Goal: Task Accomplishment & Management: Use online tool/utility

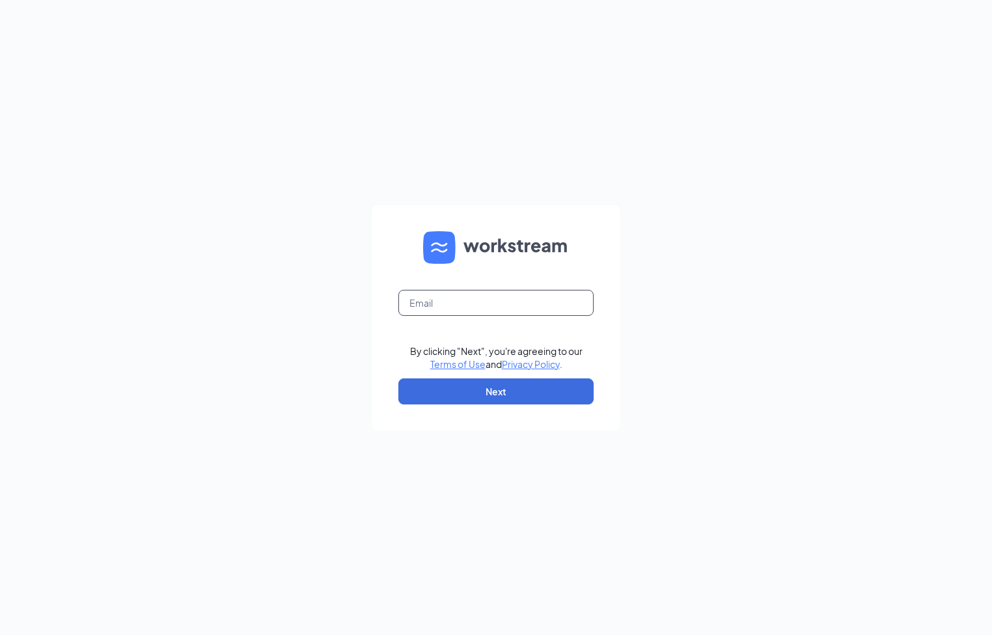
click at [549, 315] on input "text" at bounding box center [496, 303] width 195 height 26
type input "[EMAIL_ADDRESS][DOMAIN_NAME]"
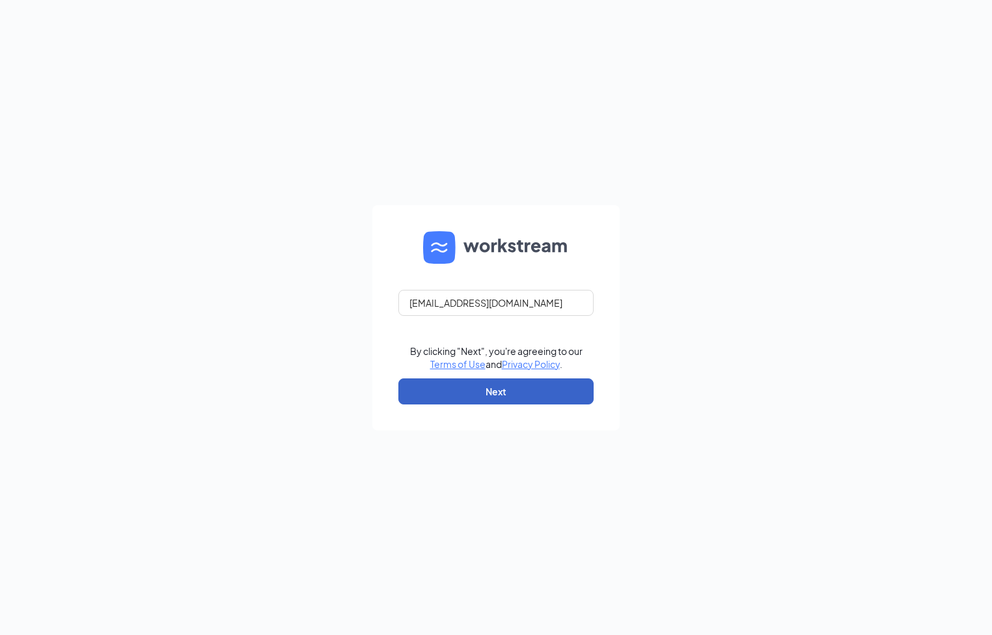
click at [399, 378] on button "Next" at bounding box center [496, 391] width 195 height 26
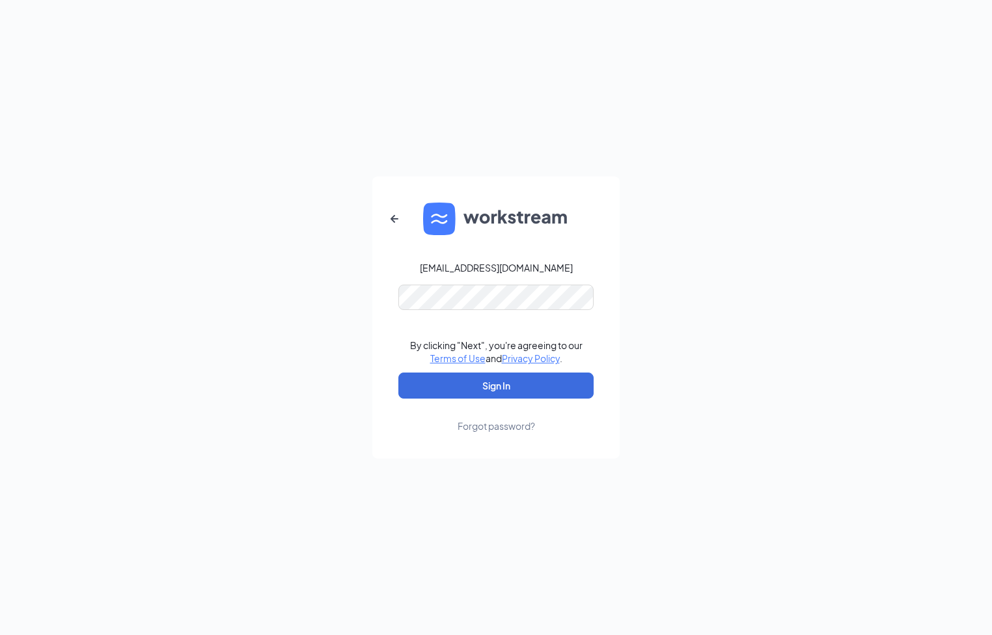
click at [399, 372] on button "Sign In" at bounding box center [496, 385] width 195 height 26
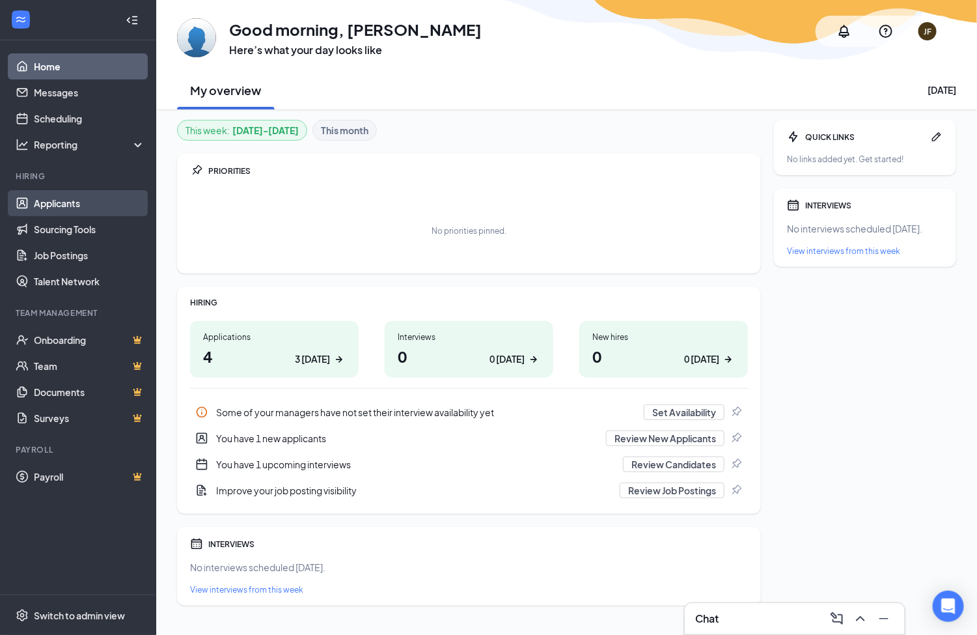
click at [53, 203] on link "Applicants" at bounding box center [89, 203] width 111 height 26
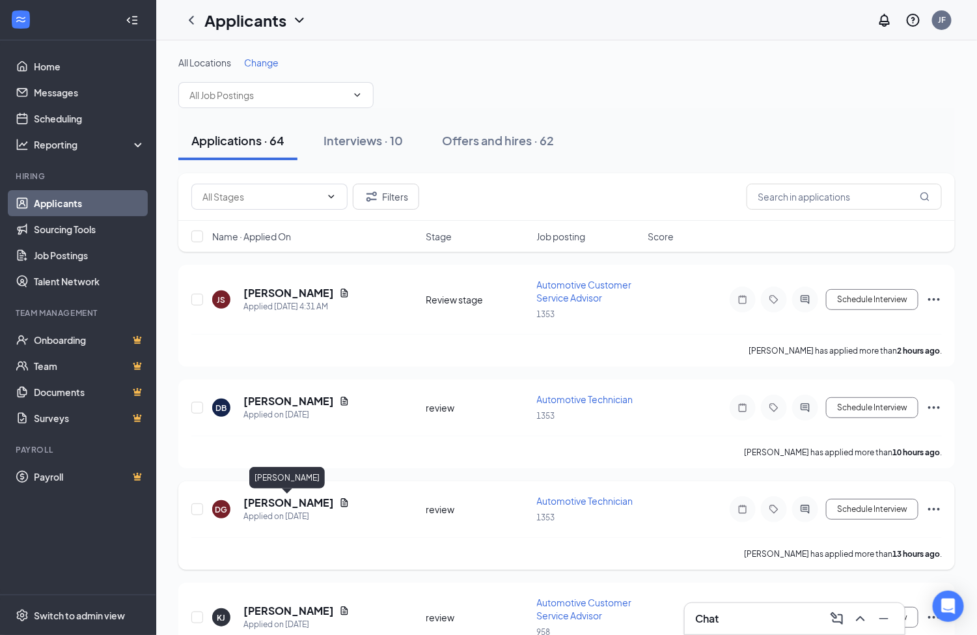
click at [315, 503] on h5 "[PERSON_NAME]" at bounding box center [289, 503] width 91 height 14
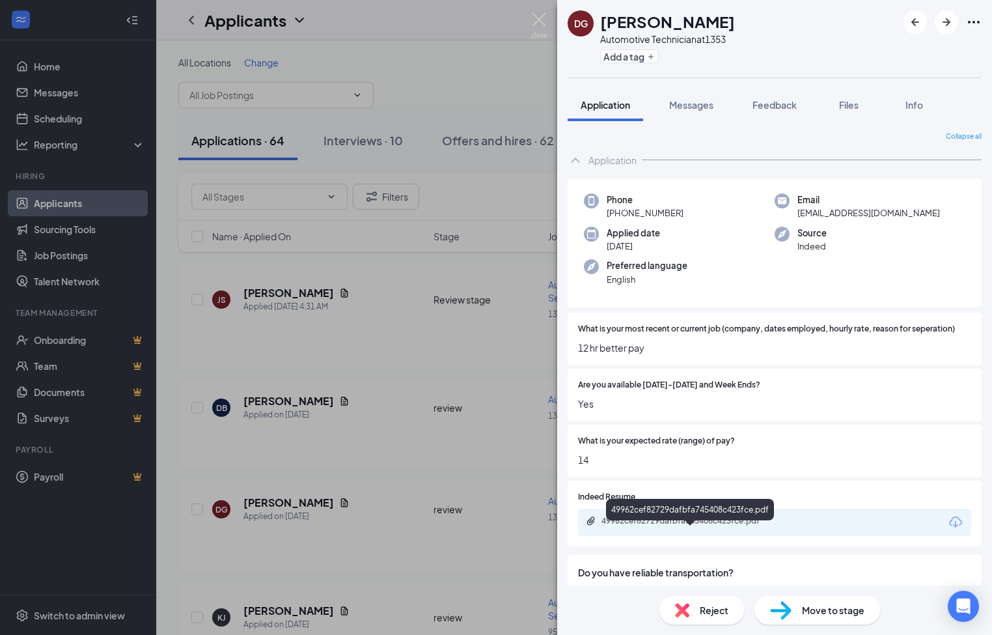
click at [749, 526] on div "49962cef82729dafbfa745408c423fce.pdf" at bounding box center [693, 521] width 182 height 10
click at [541, 10] on div "DG [PERSON_NAME] Automotive Technician at 1353 Add a tag Application Messages F…" at bounding box center [496, 317] width 992 height 635
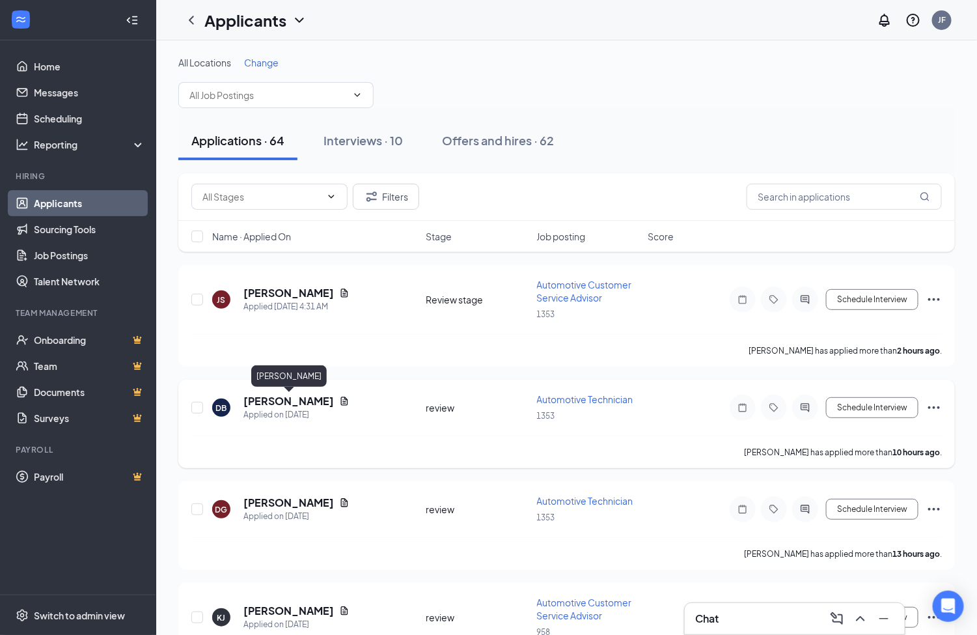
click at [300, 400] on h5 "[PERSON_NAME]" at bounding box center [289, 401] width 91 height 14
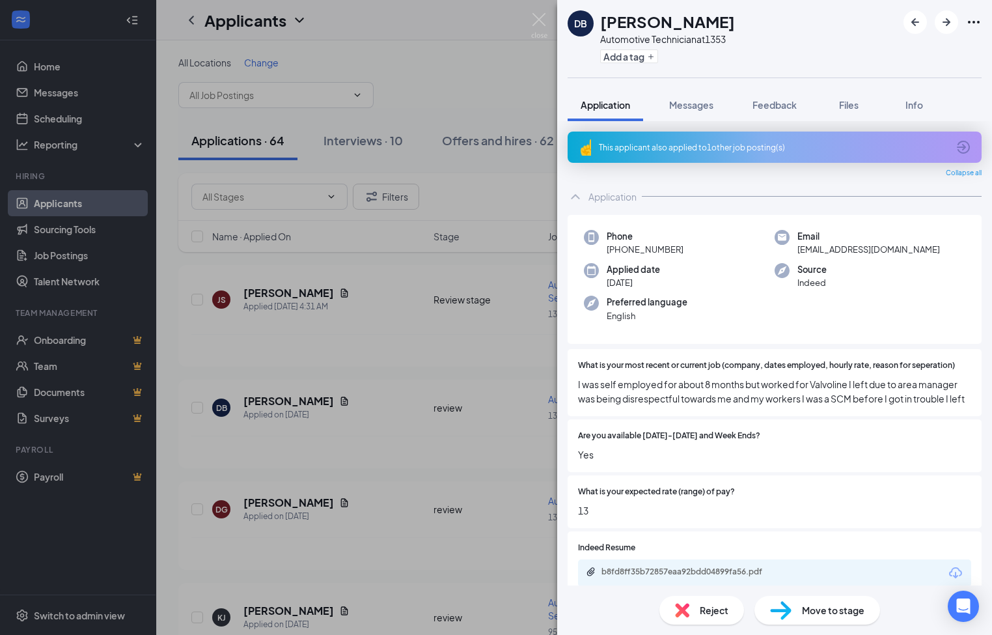
click at [662, 135] on div "This applicant also applied to 1 other job posting(s)" at bounding box center [775, 147] width 414 height 31
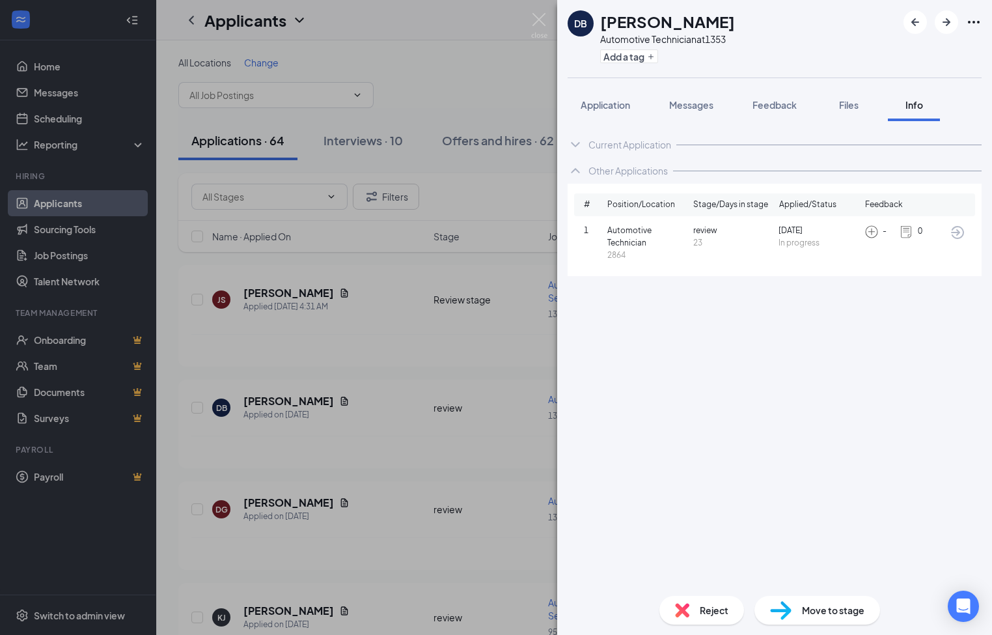
click at [626, 135] on div "Current Application" at bounding box center [775, 145] width 414 height 26
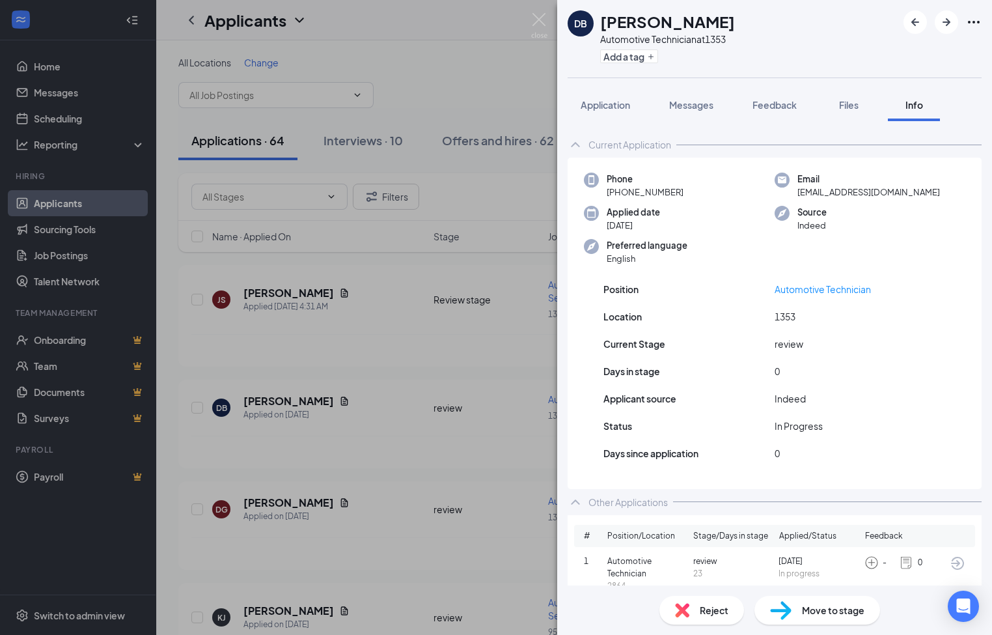
click at [649, 496] on div "Other Applications" at bounding box center [628, 502] width 79 height 13
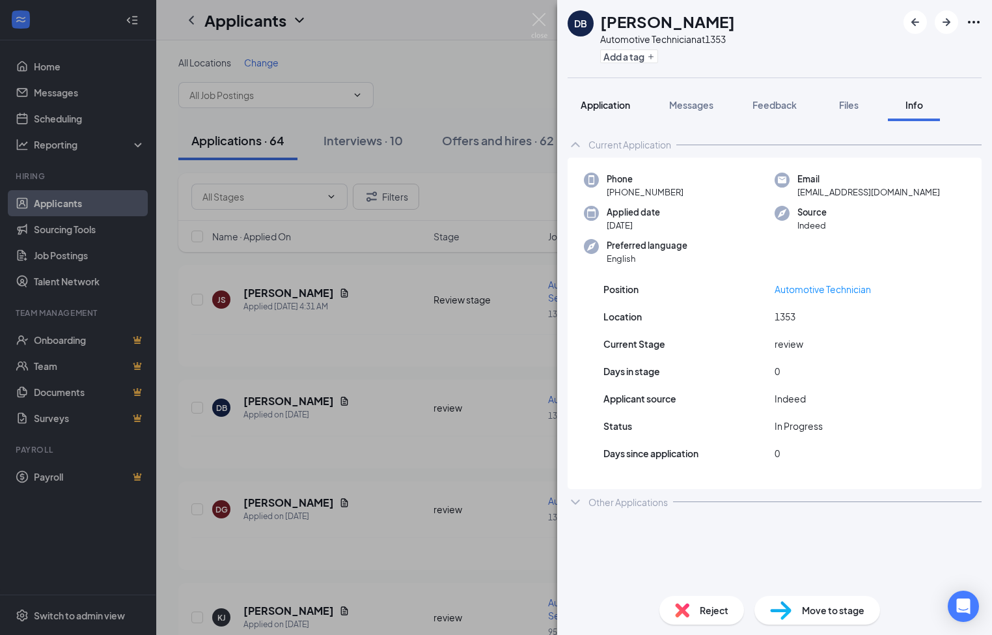
click at [626, 111] on div "Application" at bounding box center [605, 104] width 49 height 13
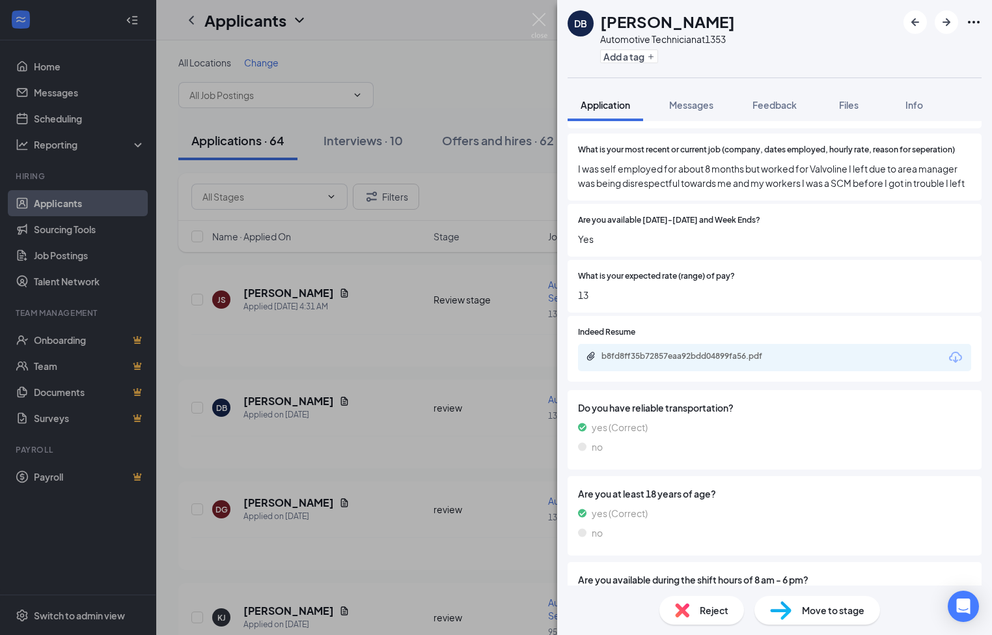
scroll to position [293, 0]
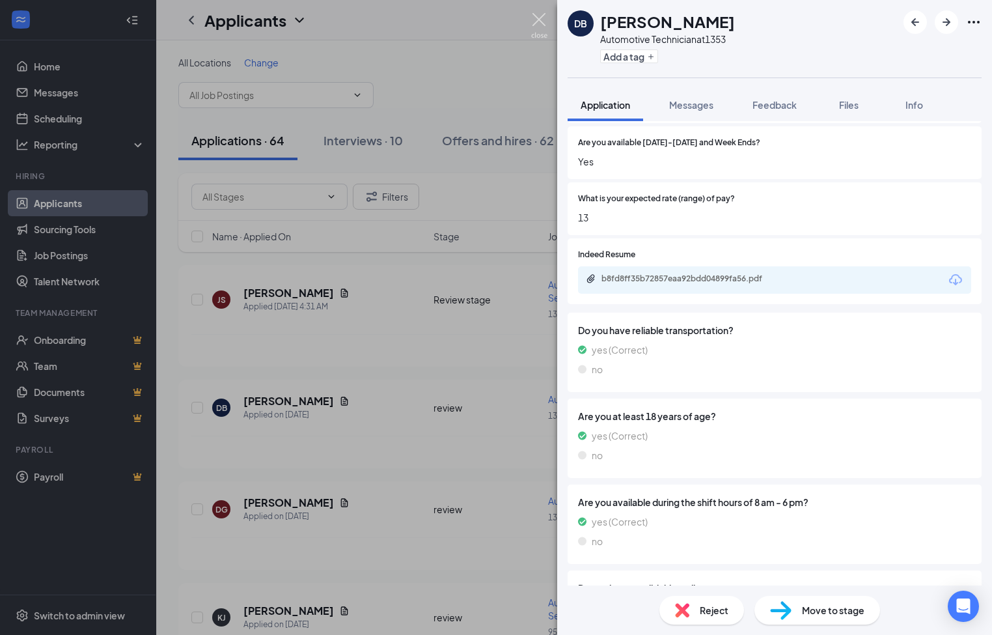
click at [539, 16] on img at bounding box center [539, 25] width 16 height 25
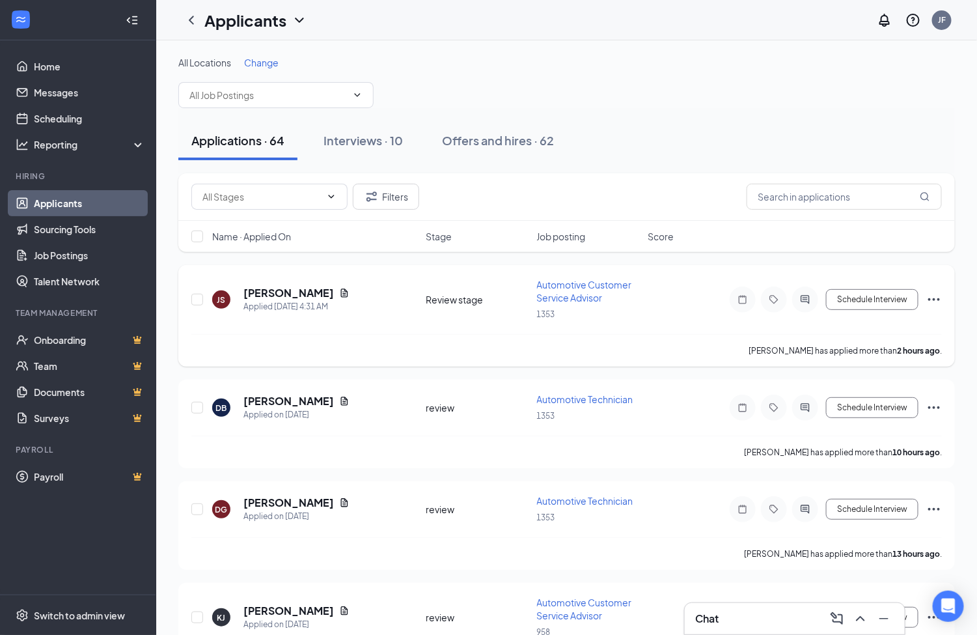
click at [350, 287] on div "[PERSON_NAME]" at bounding box center [297, 293] width 106 height 14
click at [348, 297] on icon "Document" at bounding box center [344, 292] width 7 height 8
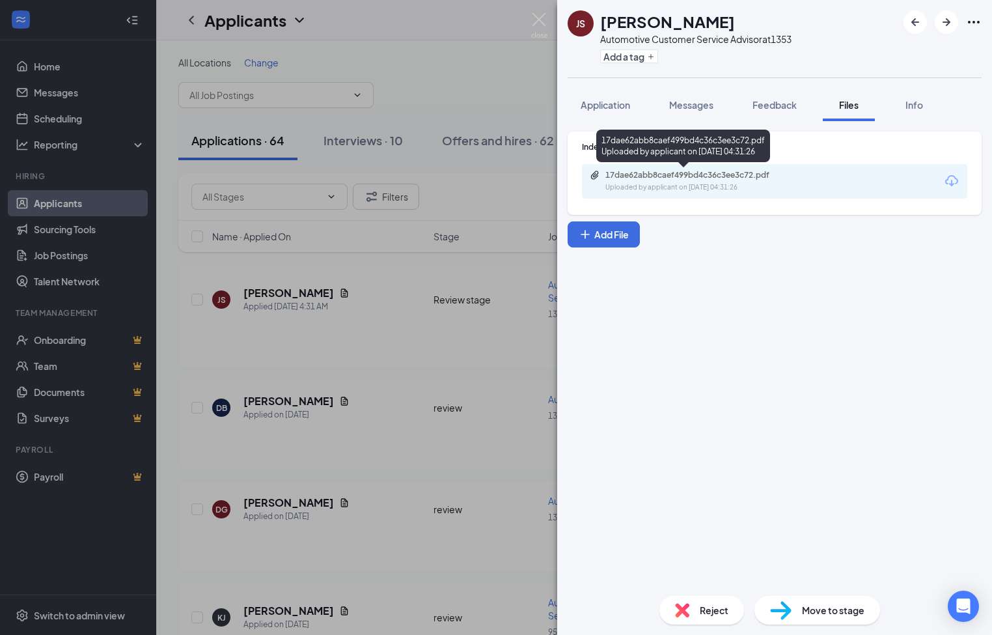
click at [696, 186] on div "Uploaded by applicant on [DATE] 04:31:26" at bounding box center [703, 187] width 195 height 10
click at [604, 108] on span "Application" at bounding box center [605, 105] width 49 height 12
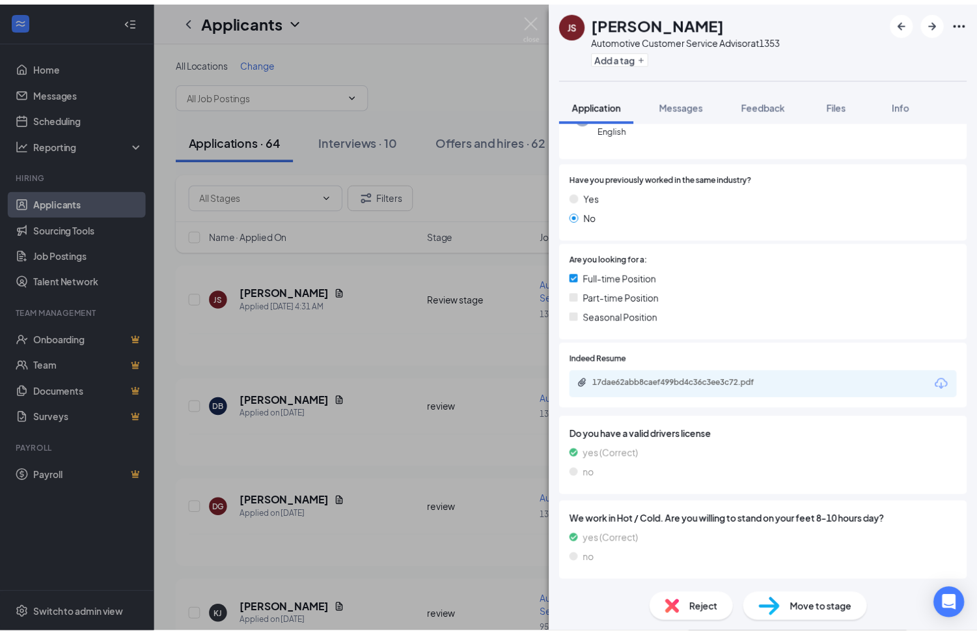
scroll to position [145, 0]
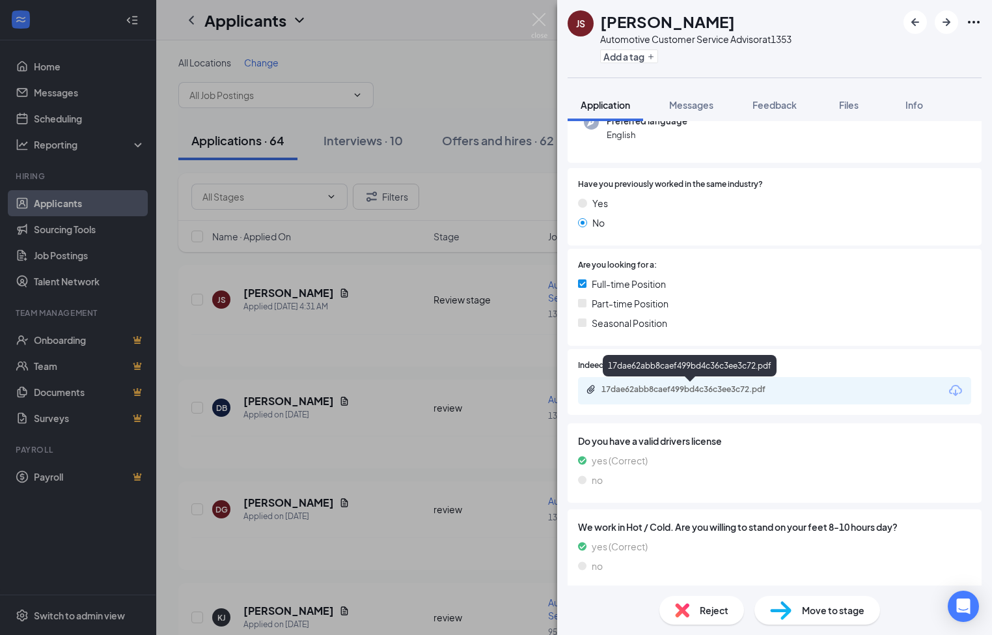
click at [643, 391] on div "17dae62abb8caef499bd4c36c3ee3c72.pdf" at bounding box center [693, 389] width 182 height 10
click at [528, 75] on div "JS [PERSON_NAME] Automotive Customer Service Advisor at 1353 Add a tag Applicat…" at bounding box center [496, 317] width 992 height 635
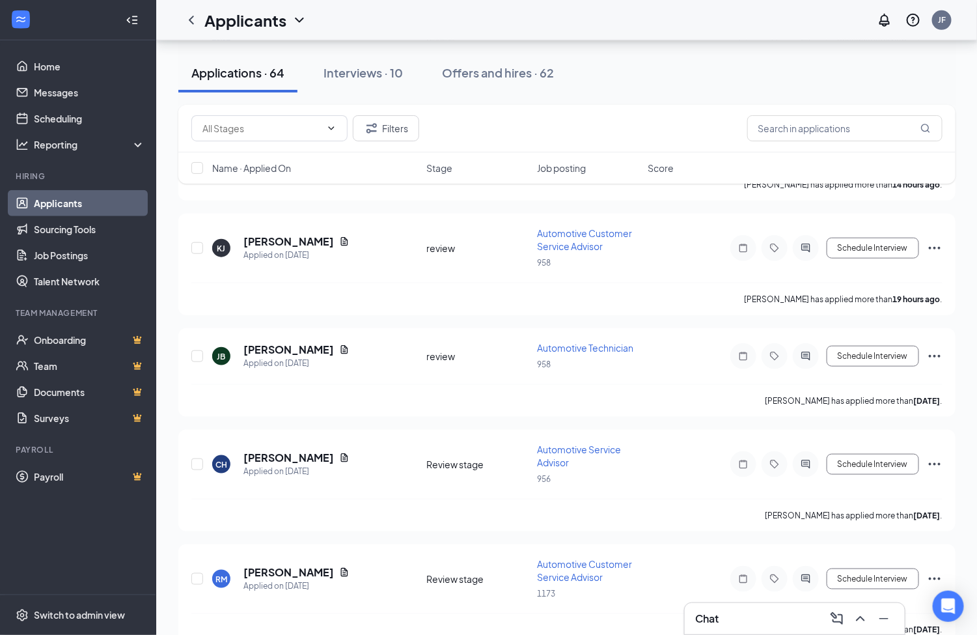
scroll to position [391, 0]
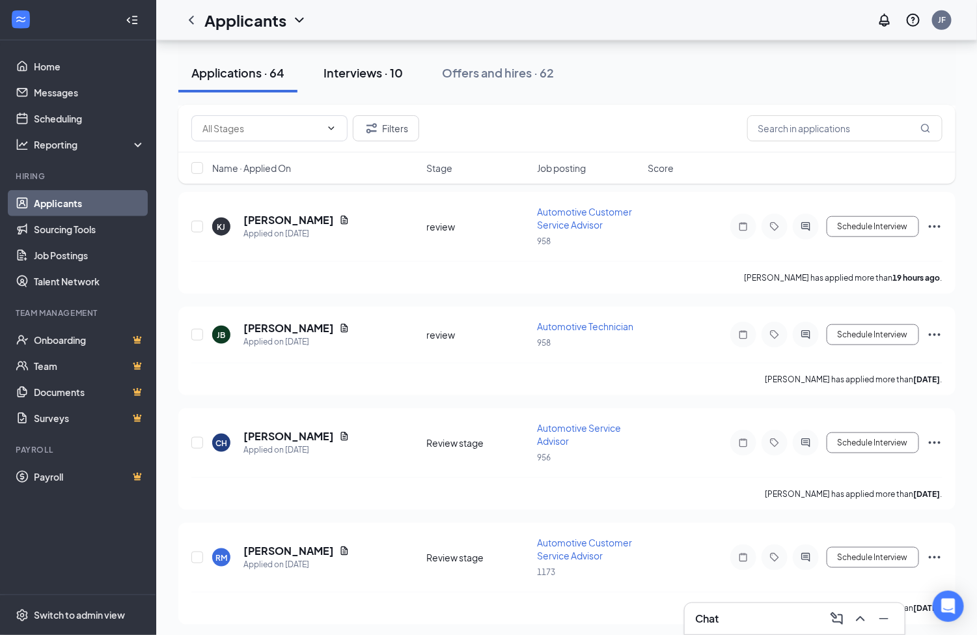
click at [373, 70] on div "Interviews · 10" at bounding box center [363, 72] width 79 height 16
